Goal: Task Accomplishment & Management: Manage account settings

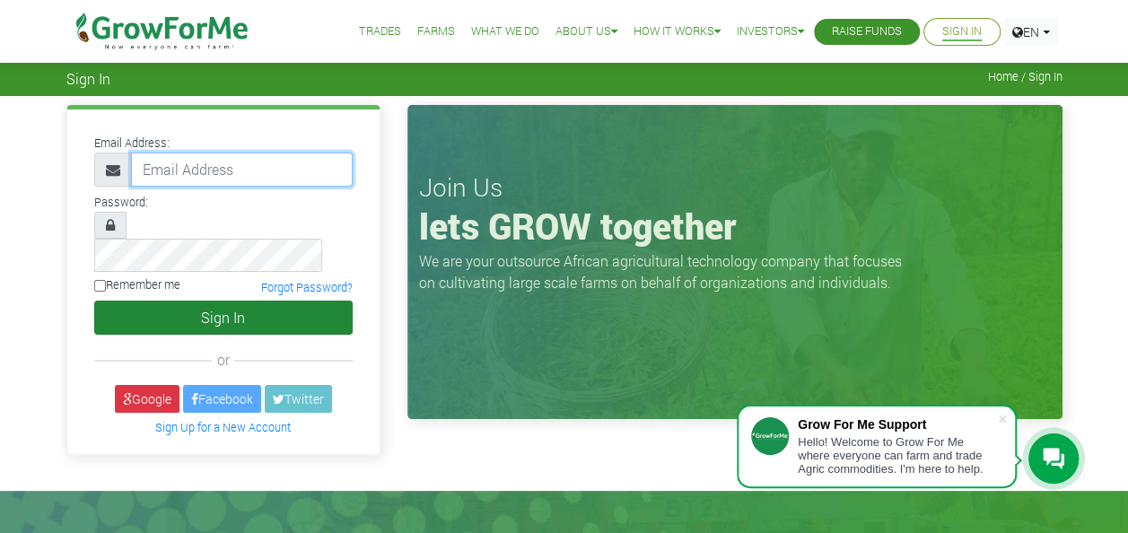
type input "233240640787@growforme.com"
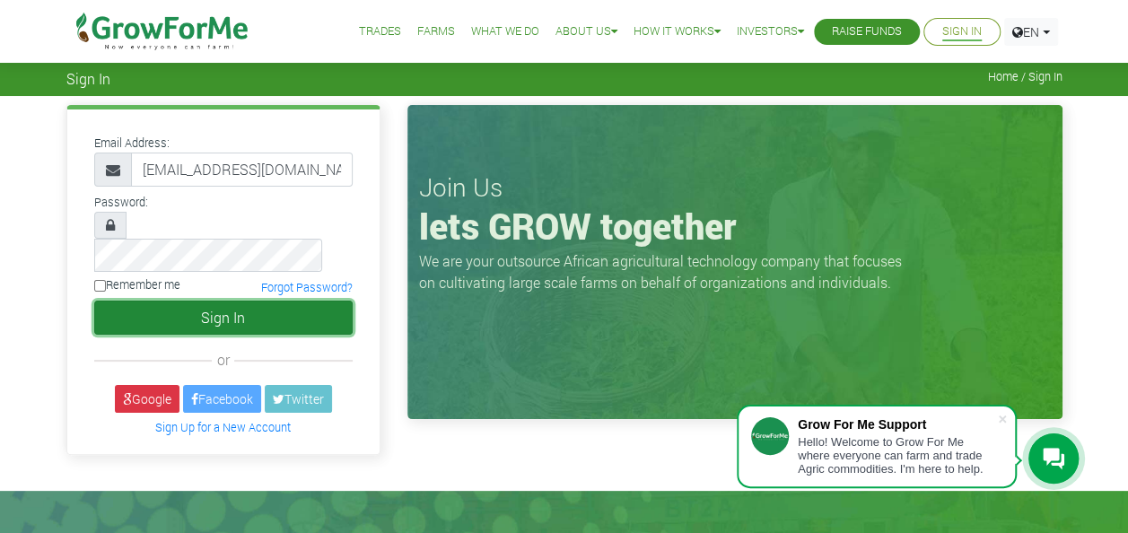
click at [267, 301] on button "Sign In" at bounding box center [223, 318] width 258 height 34
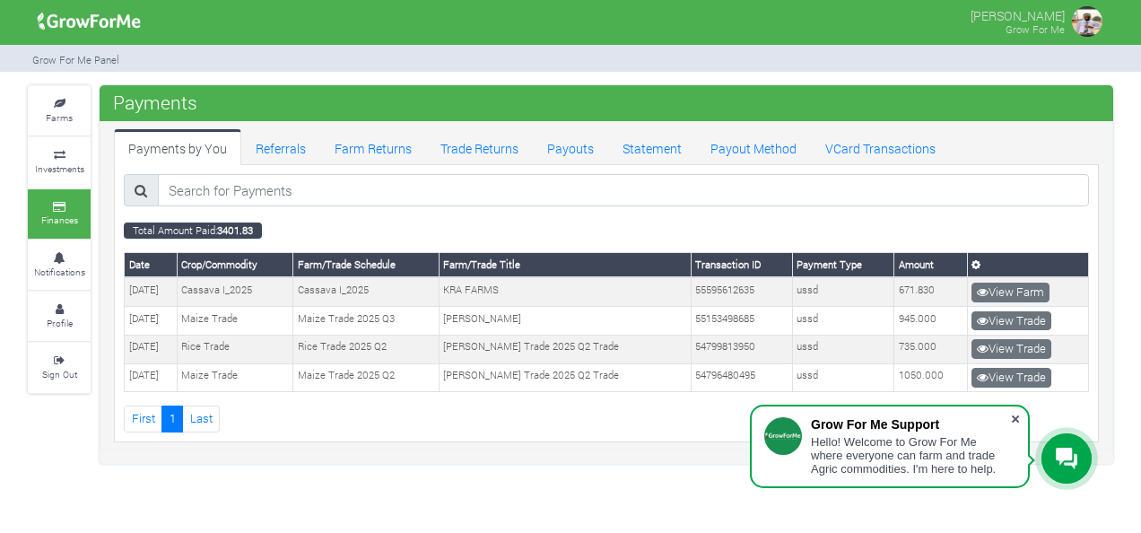
click at [1015, 414] on span at bounding box center [1016, 419] width 18 height 18
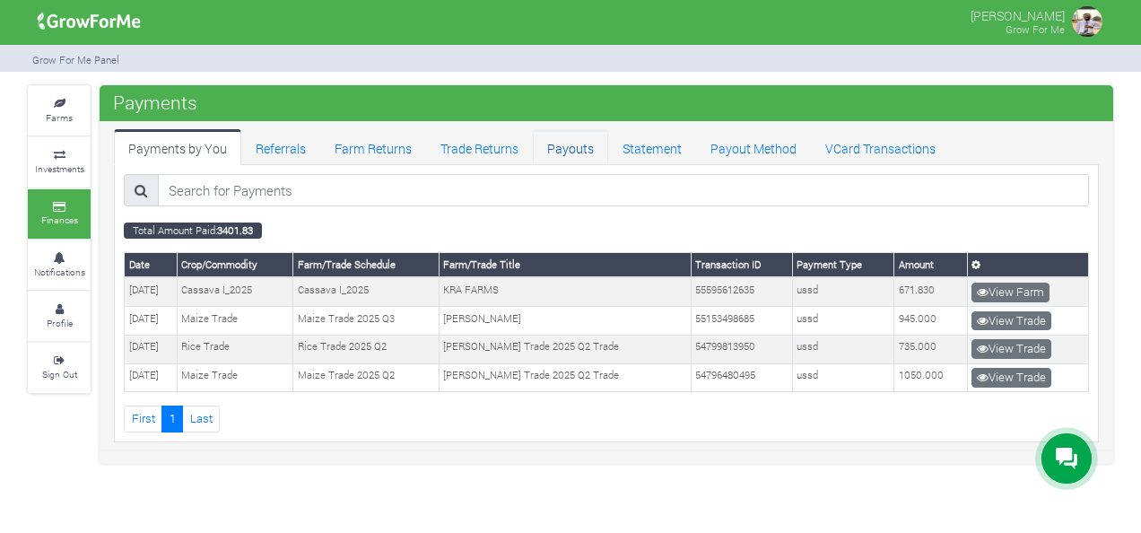
click at [567, 154] on link "Payouts" at bounding box center [570, 147] width 75 height 36
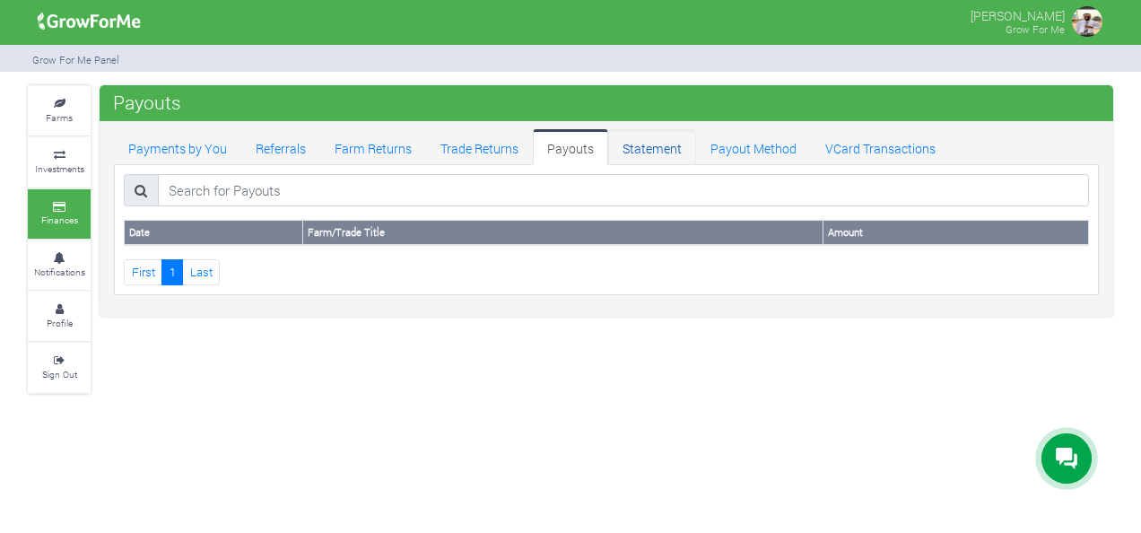
click at [638, 154] on link "Statement" at bounding box center [652, 147] width 88 height 36
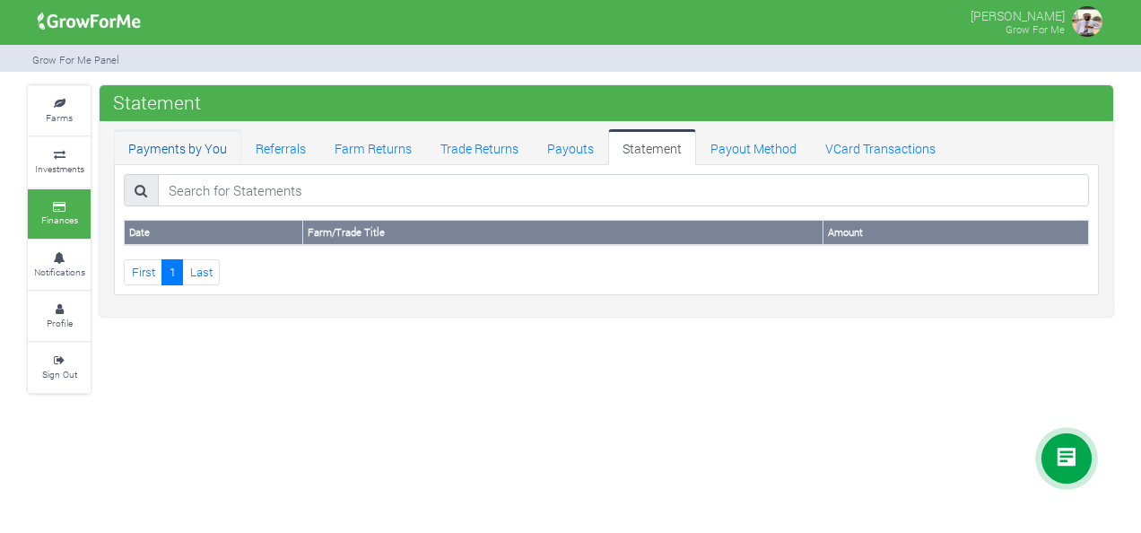
click at [156, 156] on link "Payments by You" at bounding box center [177, 147] width 127 height 36
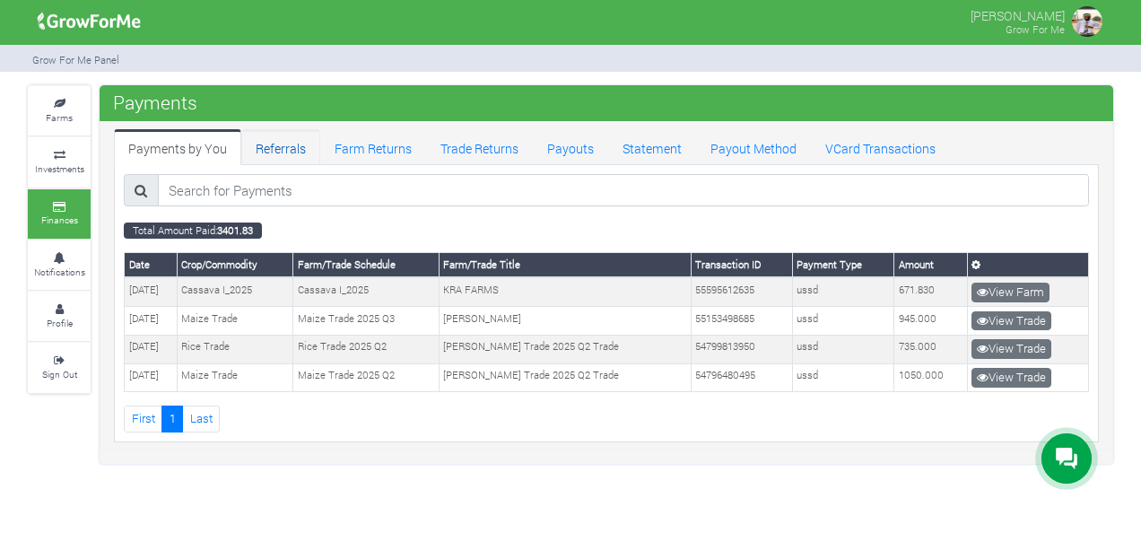
click at [291, 151] on link "Referrals" at bounding box center [280, 147] width 79 height 36
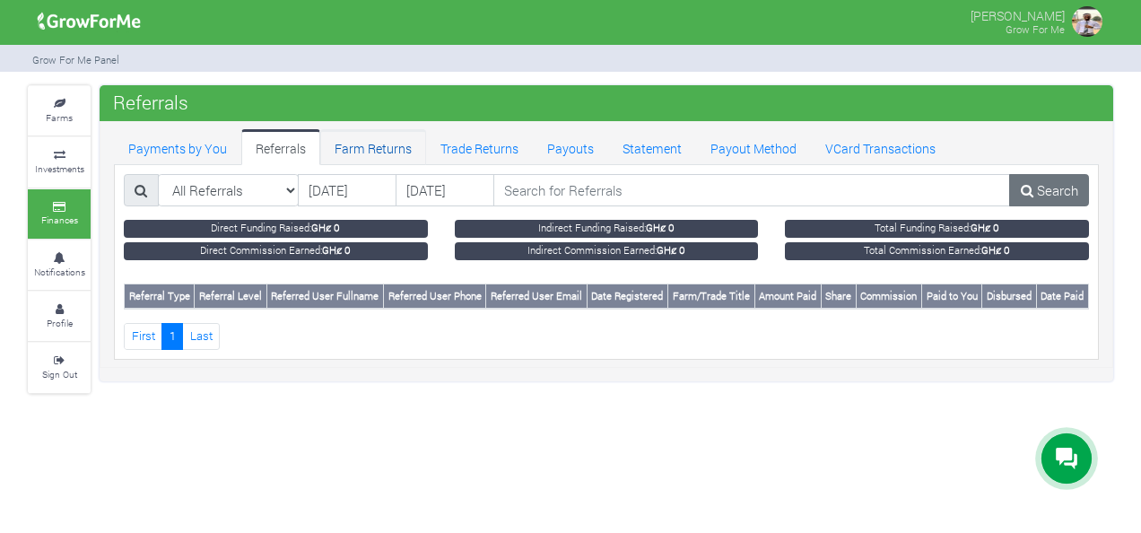
click at [356, 153] on link "Farm Returns" at bounding box center [373, 147] width 106 height 36
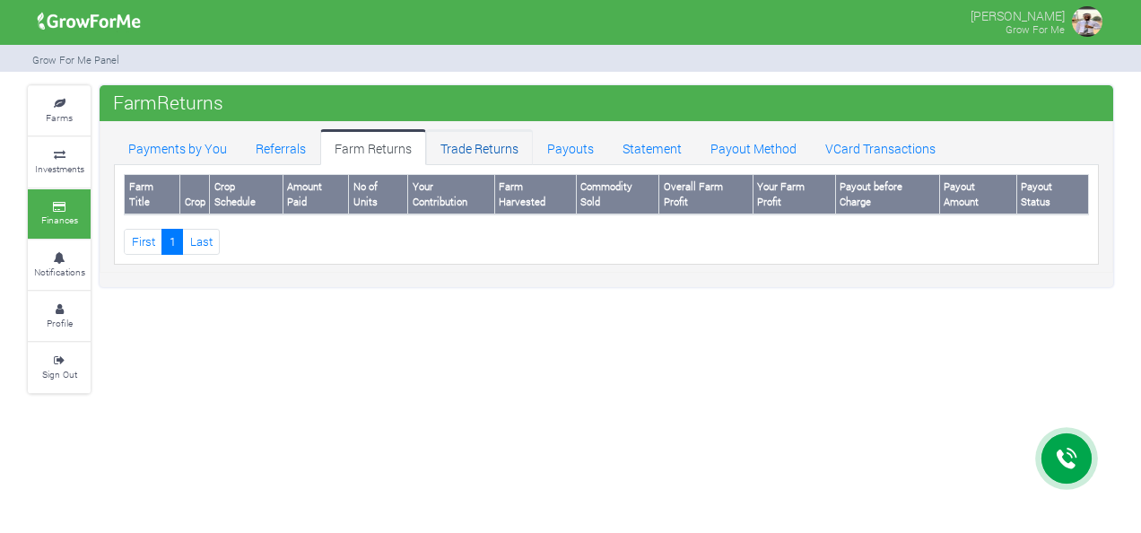
click at [485, 145] on link "Trade Returns" at bounding box center [479, 147] width 107 height 36
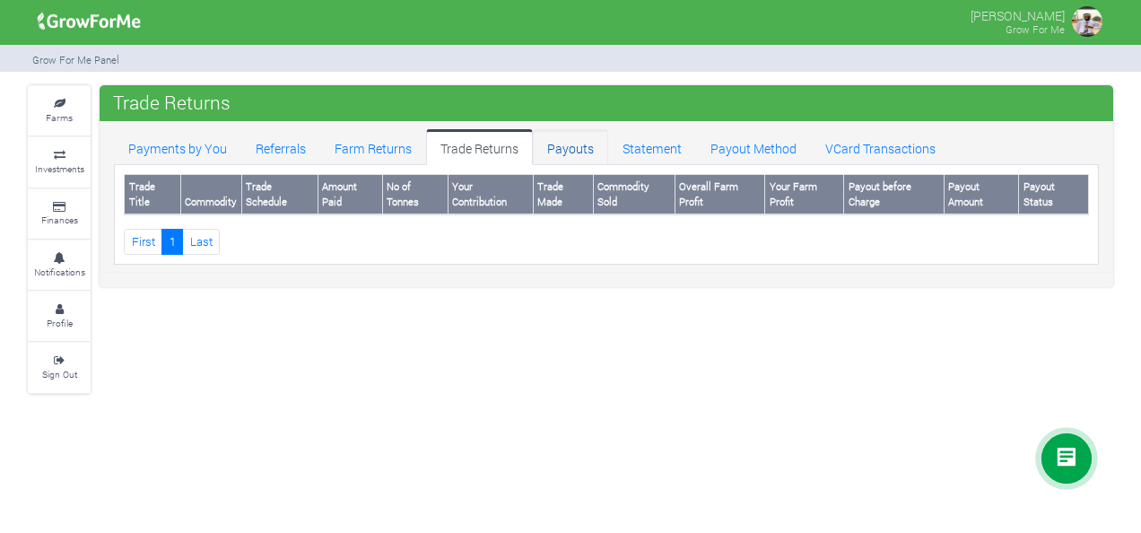
click at [562, 152] on link "Payouts" at bounding box center [570, 147] width 75 height 36
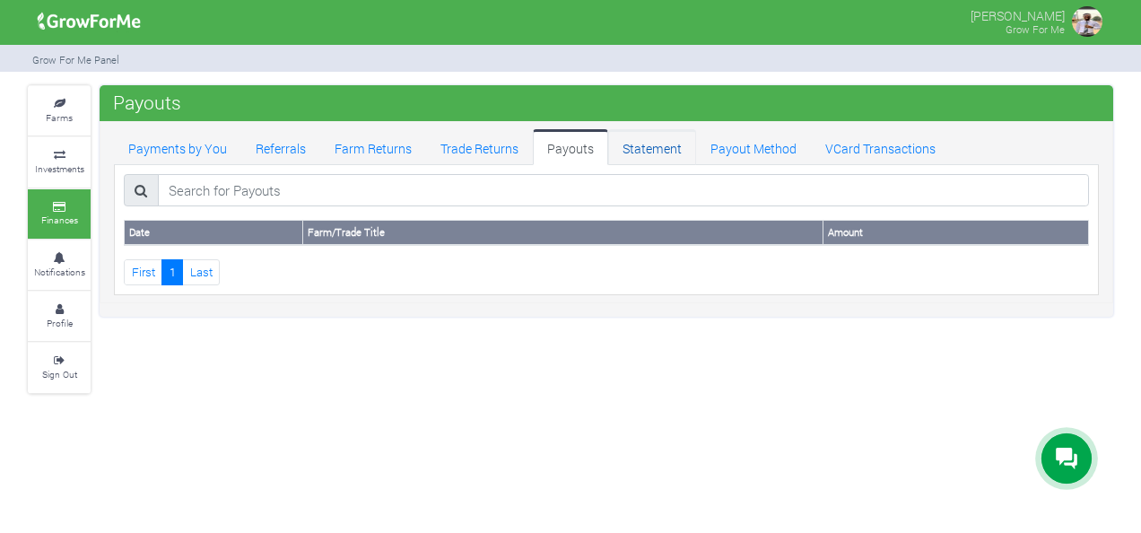
click at [630, 153] on link "Statement" at bounding box center [652, 147] width 88 height 36
click at [742, 157] on link "Payout Method" at bounding box center [753, 147] width 115 height 36
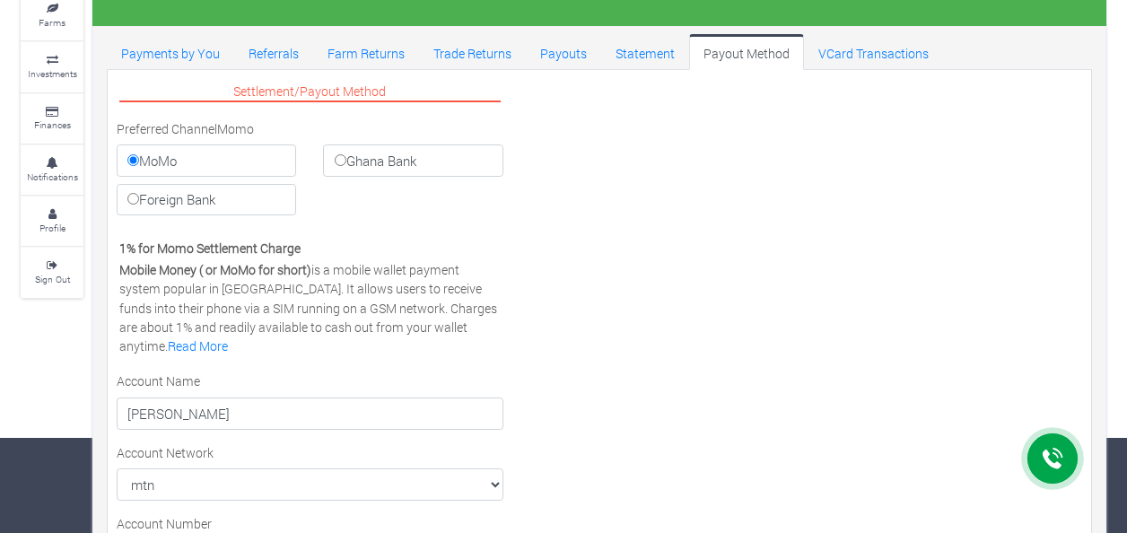
scroll to position [49, 0]
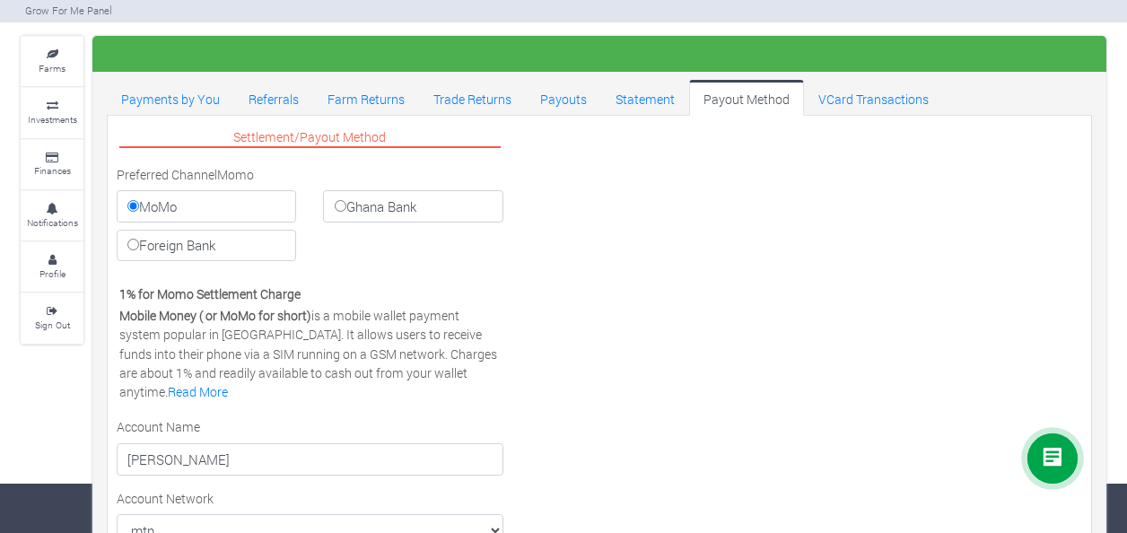
drag, startPoint x: 1107, startPoint y: 512, endPoint x: 1107, endPoint y: 451, distance: 61.0
click at [1107, 451] on div "Farms Investments Finances Notifications Profile Sign Out MoMo" at bounding box center [563, 402] width 1112 height 732
click at [829, 96] on link "VCard Transactions" at bounding box center [873, 98] width 139 height 36
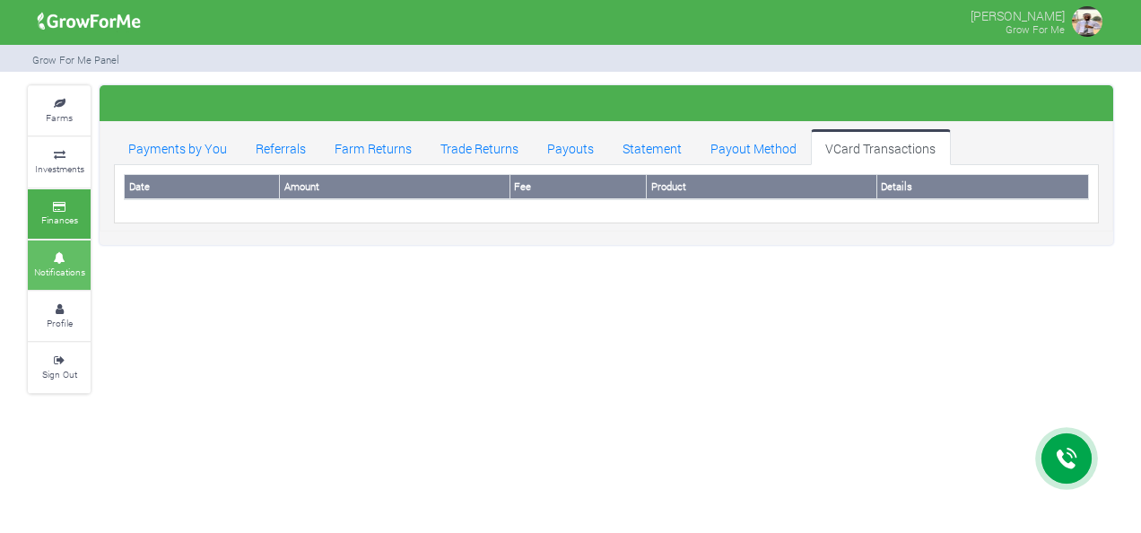
click at [76, 257] on icon at bounding box center [59, 258] width 54 height 9
